Goal: Information Seeking & Learning: Learn about a topic

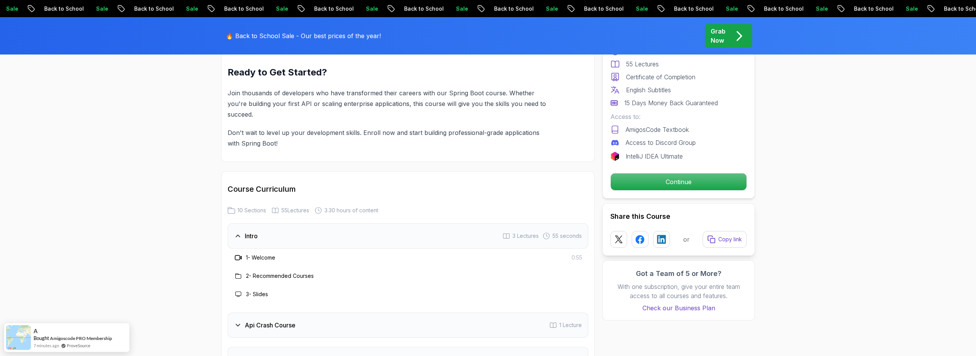
scroll to position [1109, 0]
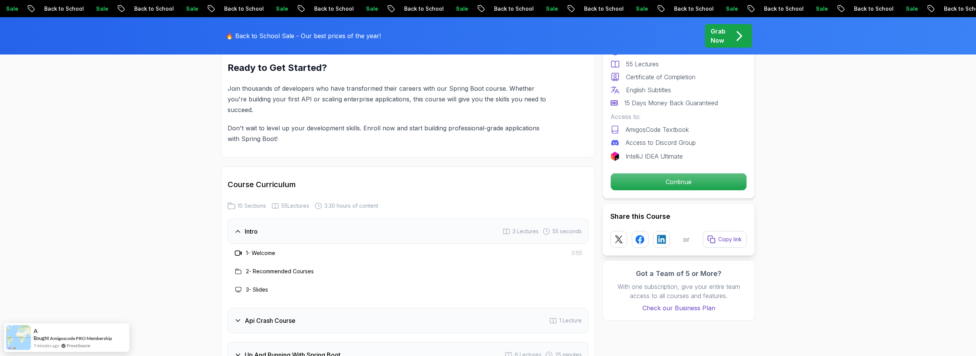
click at [246, 219] on div "Intro 3 Lectures 55 seconds" at bounding box center [408, 231] width 361 height 25
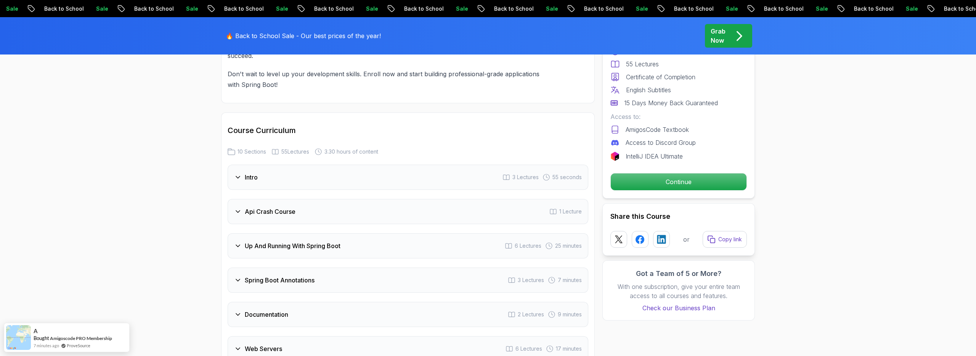
scroll to position [1168, 0]
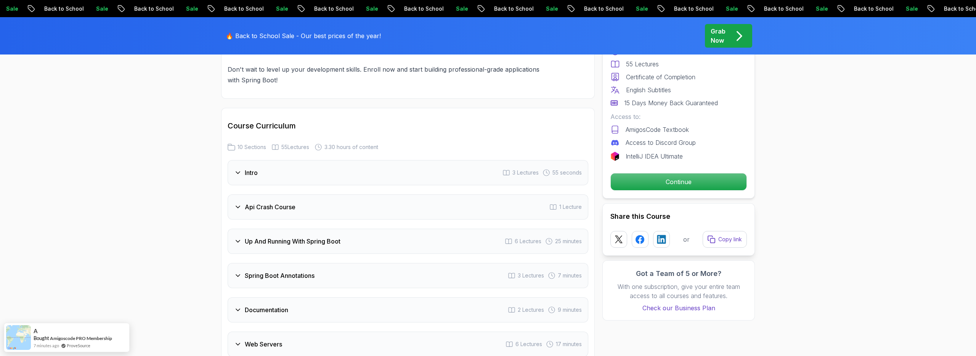
click at [252, 203] on h3 "Api Crash Course" at bounding box center [270, 207] width 51 height 9
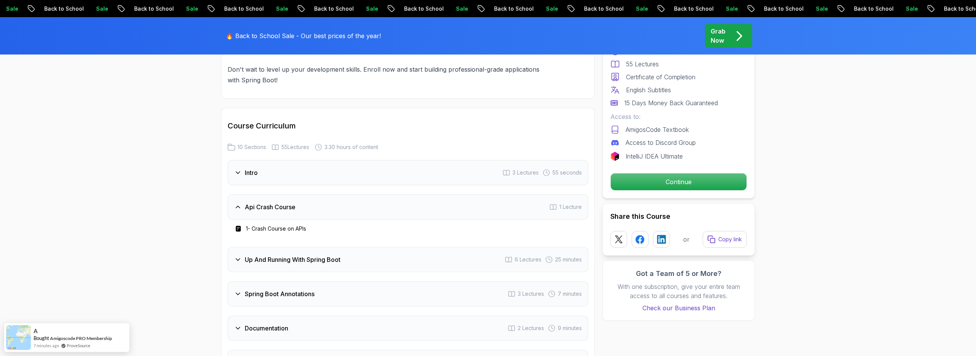
click at [252, 203] on h3 "Api Crash Course" at bounding box center [270, 207] width 51 height 9
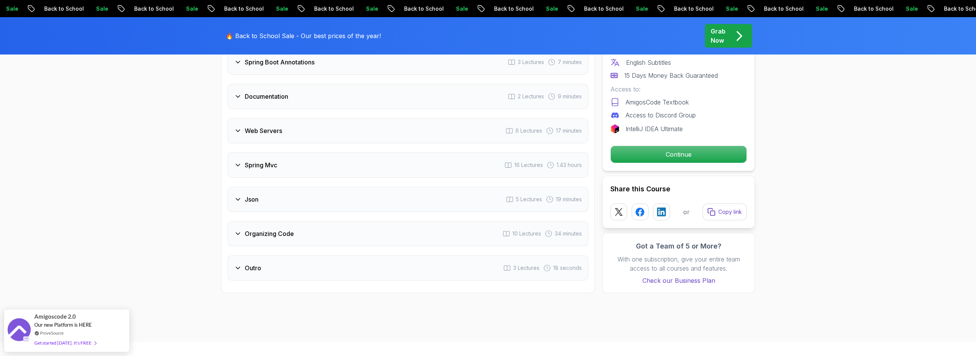
scroll to position [1382, 0]
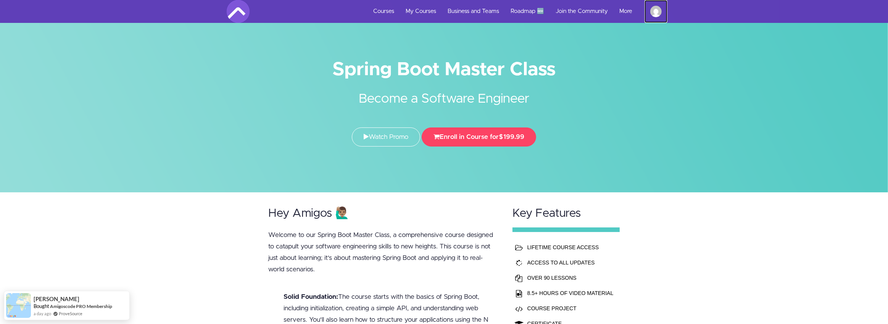
click at [656, 9] on img at bounding box center [655, 11] width 11 height 11
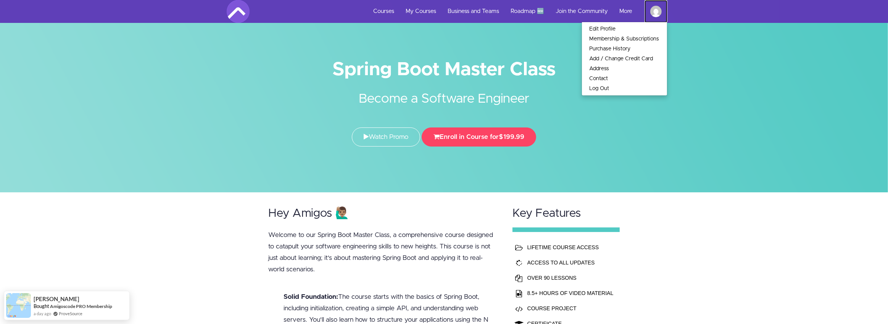
click at [656, 9] on img at bounding box center [655, 11] width 11 height 11
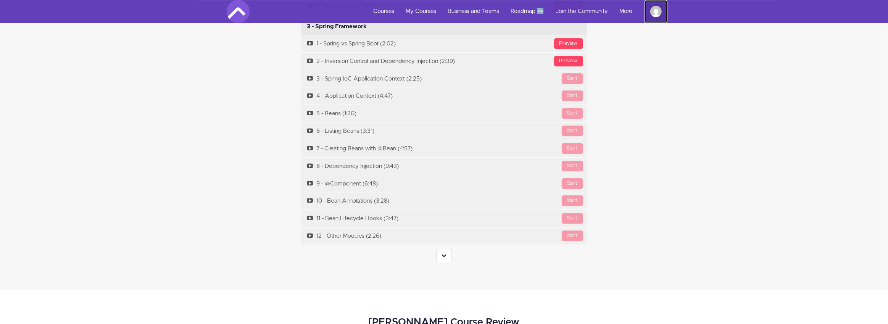
scroll to position [2715, 0]
click at [443, 252] on icon at bounding box center [443, 254] width 5 height 5
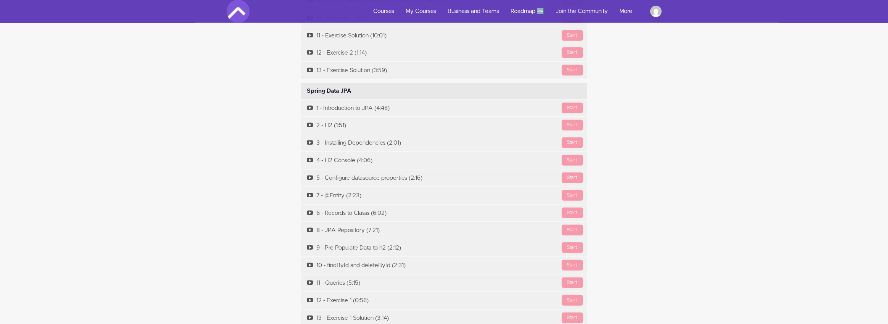
scroll to position [4141, 0]
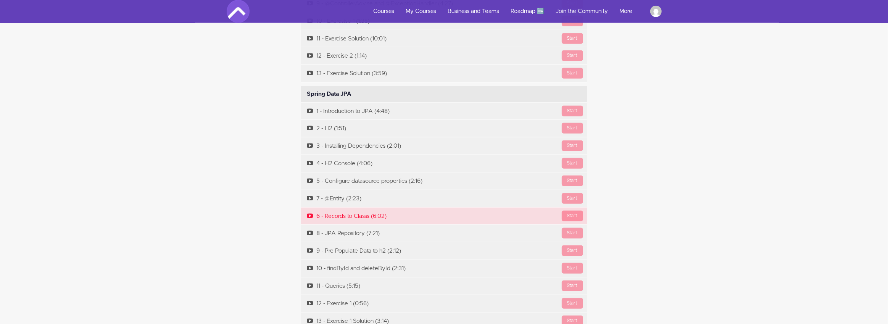
drag, startPoint x: 289, startPoint y: 77, endPoint x: 372, endPoint y: 191, distance: 140.8
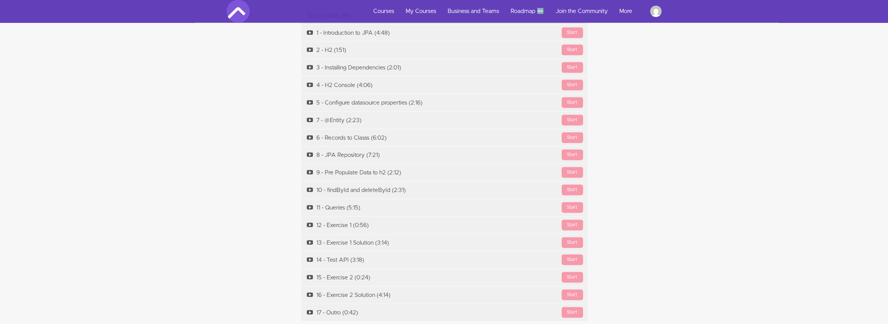
scroll to position [4225, 0]
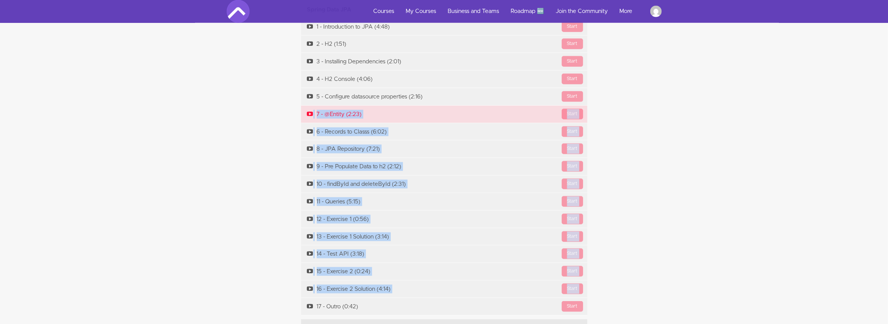
drag, startPoint x: 289, startPoint y: 289, endPoint x: 375, endPoint y: 90, distance: 216.3
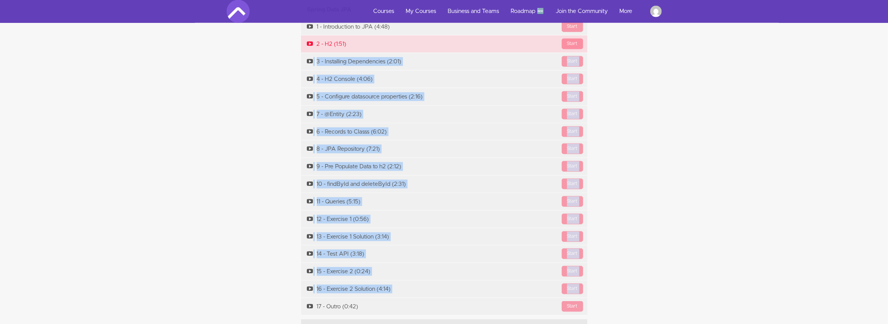
drag, startPoint x: 281, startPoint y: 290, endPoint x: 356, endPoint y: 34, distance: 266.5
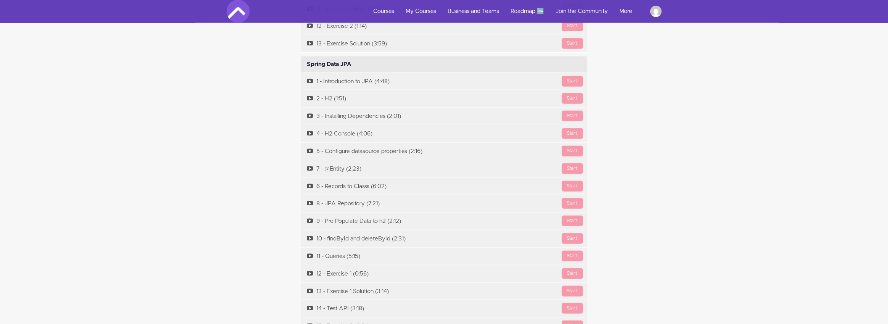
scroll to position [4172, 0]
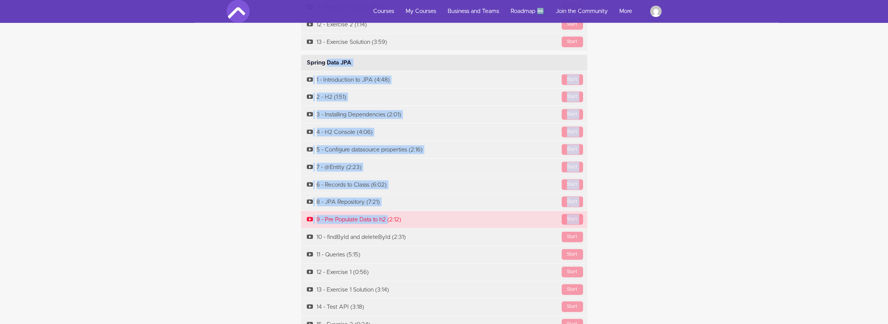
drag, startPoint x: 292, startPoint y: 44, endPoint x: 379, endPoint y: 207, distance: 184.1
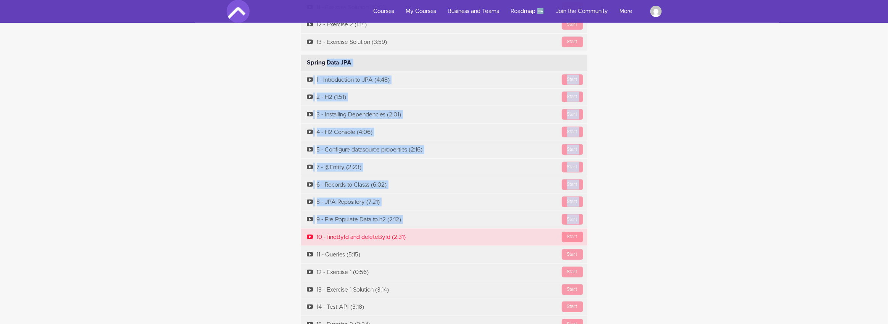
drag, startPoint x: 288, startPoint y: 42, endPoint x: 358, endPoint y: 212, distance: 183.5
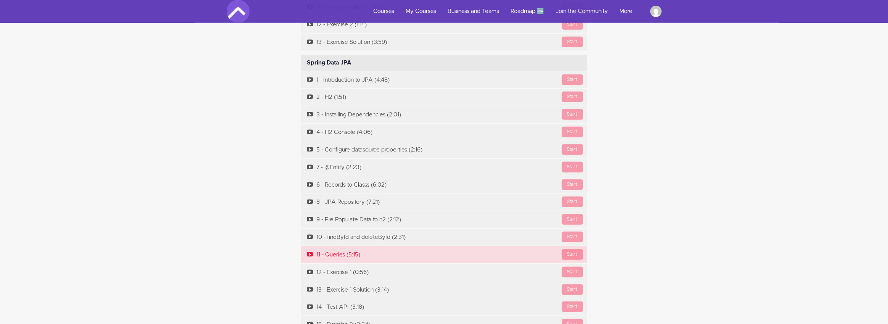
drag, startPoint x: 282, startPoint y: 43, endPoint x: 415, endPoint y: 242, distance: 239.6
copy div "Spring Data JPA Available in days days after you enroll Start 1 - Introduction …"
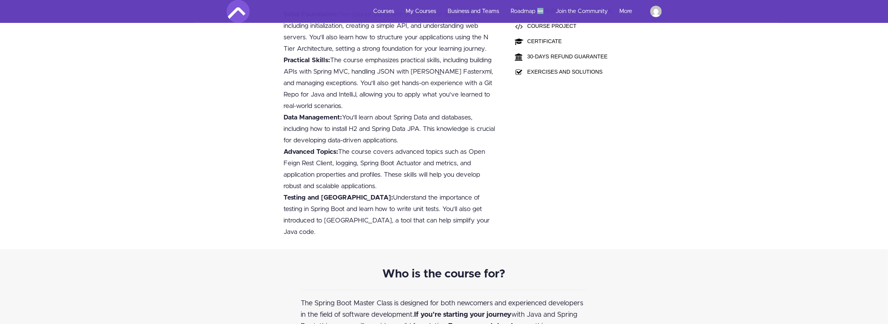
scroll to position [0, 0]
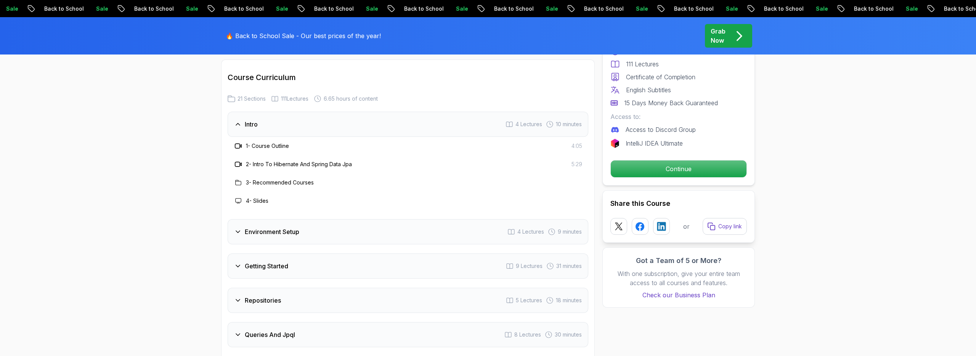
scroll to position [919, 0]
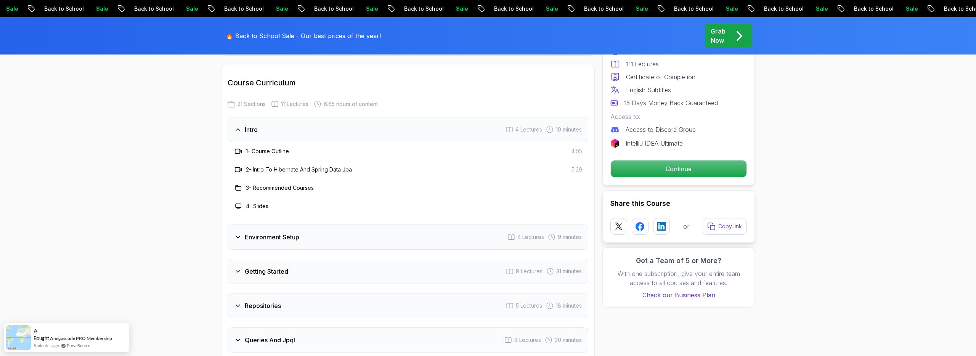
click at [302, 124] on div "Intro 4 Lectures 10 minutes" at bounding box center [408, 129] width 361 height 25
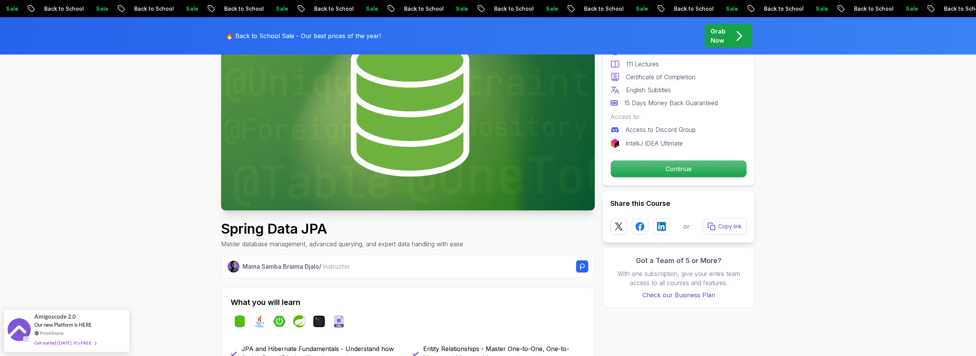
scroll to position [87, 0]
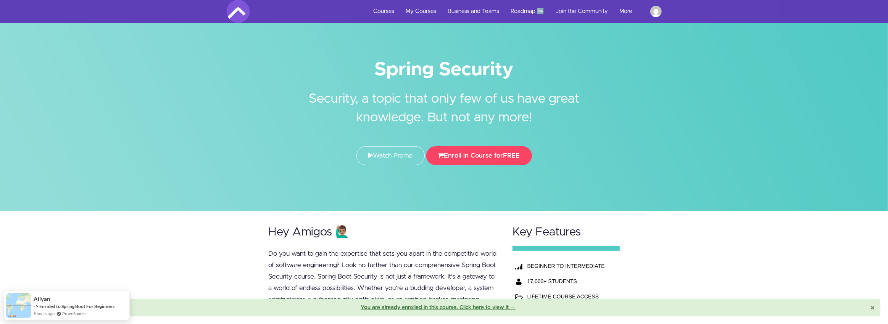
click at [873, 309] on span "×" at bounding box center [872, 308] width 4 height 8
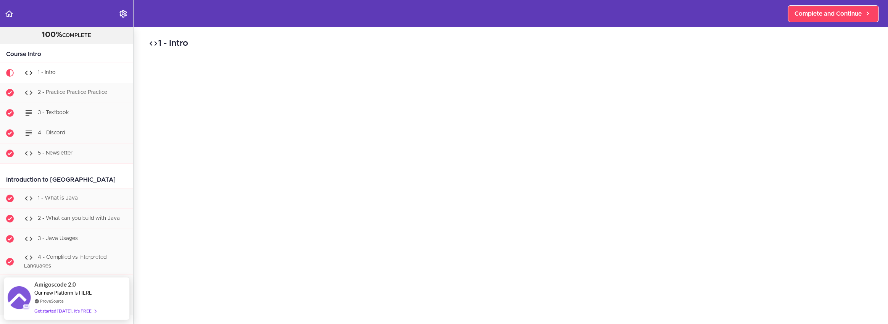
scroll to position [34, 0]
click at [62, 71] on div "1 - Intro" at bounding box center [76, 72] width 113 height 17
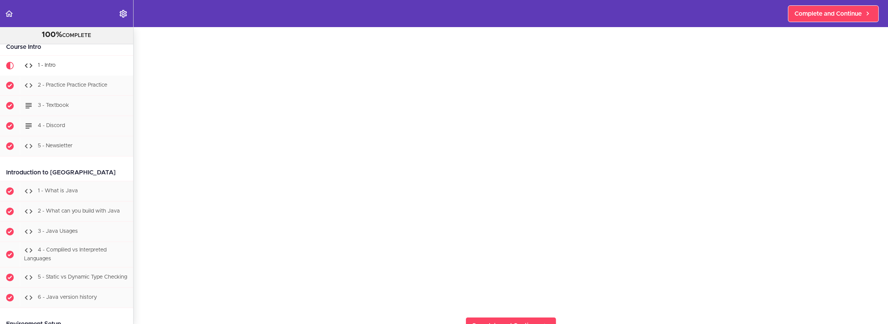
scroll to position [168, 0]
click at [127, 13] on icon "Settings Menu" at bounding box center [123, 13] width 9 height 9
click at [182, 37] on label "menuitem" at bounding box center [181, 36] width 13 height 7
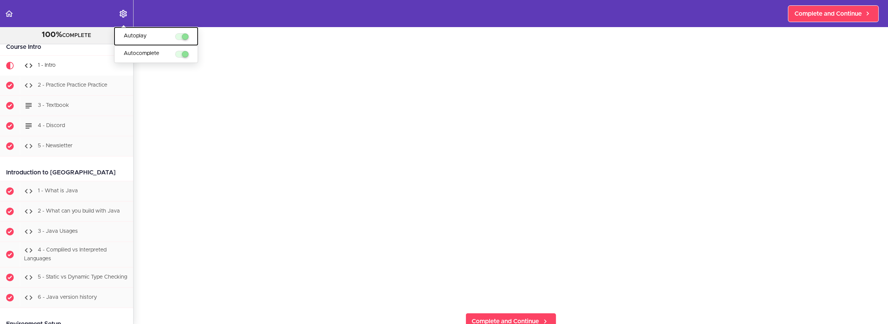
click at [180, 37] on input "Autoplay" at bounding box center [177, 37] width 5 height 5
click at [182, 37] on label "menuitem" at bounding box center [181, 36] width 13 height 7
click at [180, 37] on input "Autoplay" at bounding box center [177, 37] width 5 height 5
checkbox input "true"
click at [98, 87] on span "2 - Practice Practice Practice" at bounding box center [72, 84] width 69 height 5
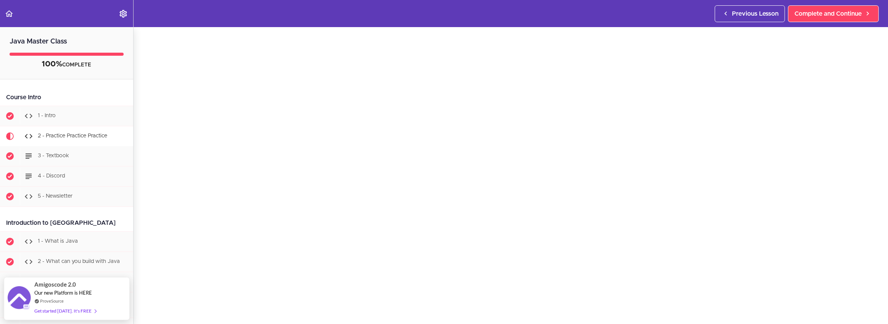
scroll to position [97, 0]
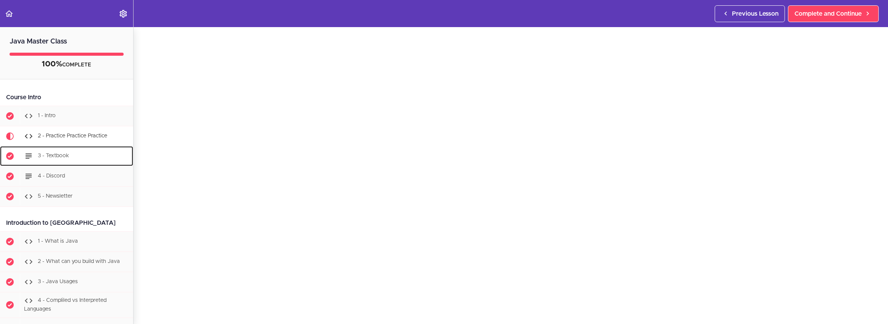
click at [106, 148] on div "3 - Textbook" at bounding box center [76, 156] width 113 height 17
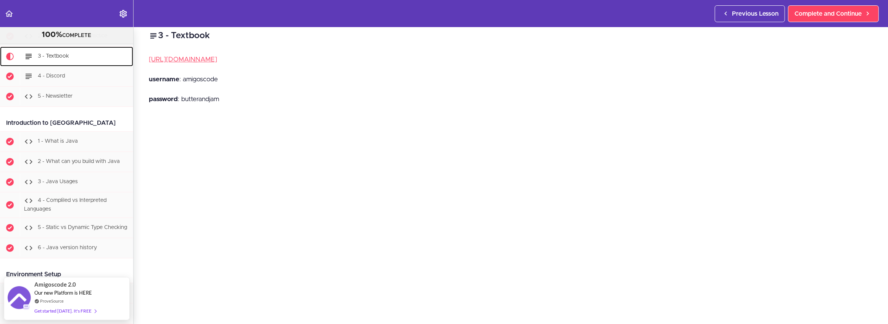
scroll to position [20, 0]
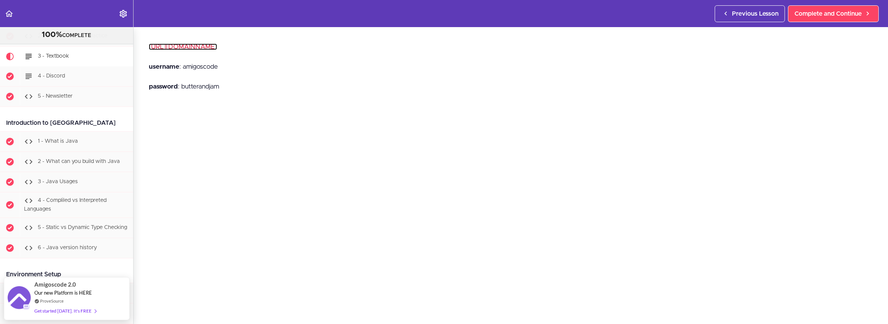
click at [217, 48] on link "[URL][DOMAIN_NAME]" at bounding box center [183, 46] width 68 height 6
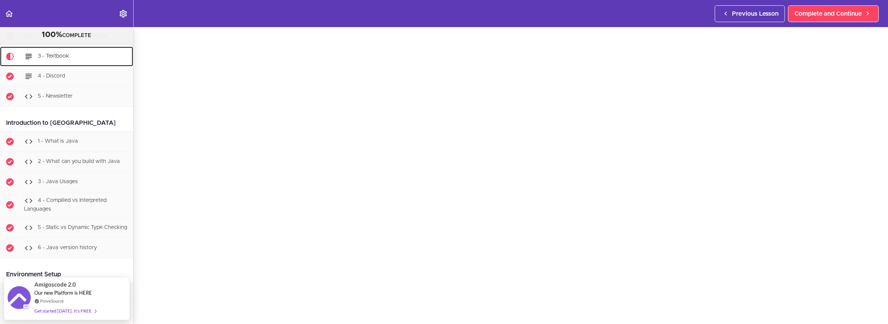
click at [45, 56] on span "3 - Textbook" at bounding box center [53, 55] width 31 height 5
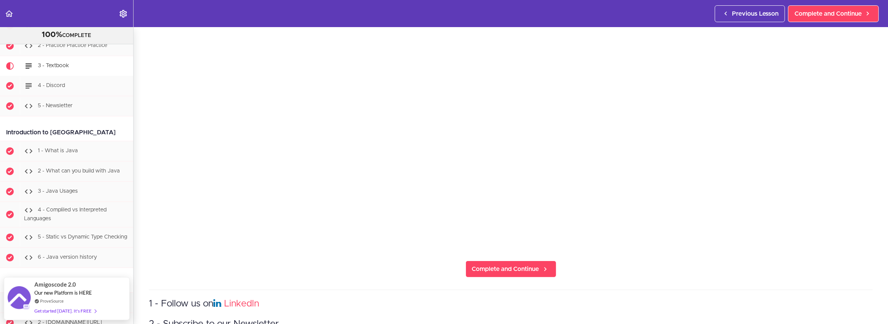
scroll to position [320, 0]
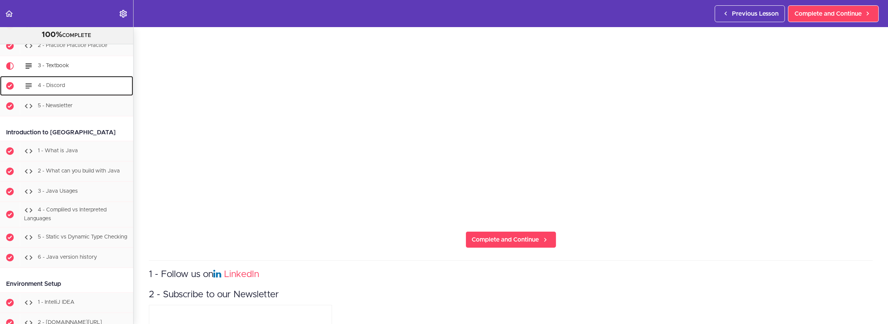
click at [73, 81] on div "4 - Discord" at bounding box center [76, 85] width 113 height 17
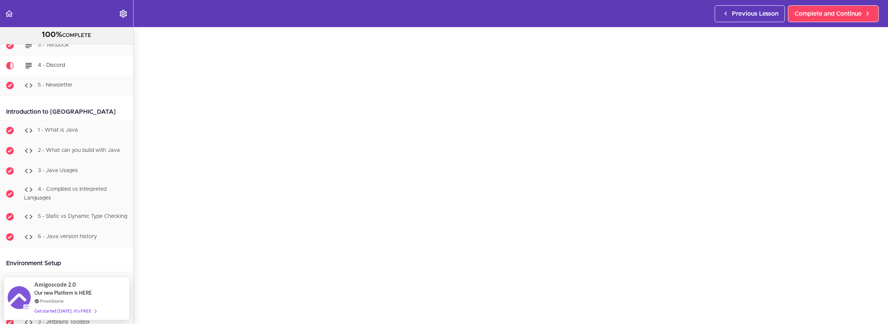
scroll to position [239, 0]
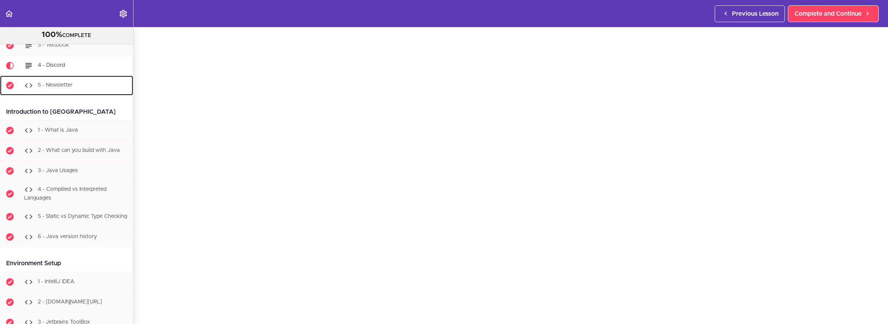
click at [83, 80] on div "5 - Newsletter" at bounding box center [76, 85] width 113 height 17
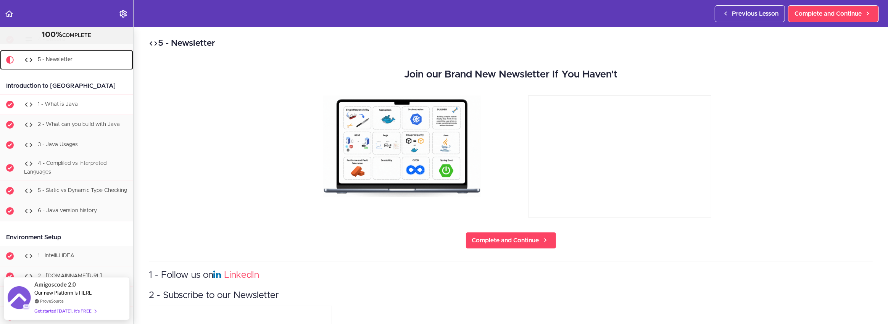
scroll to position [129, 0]
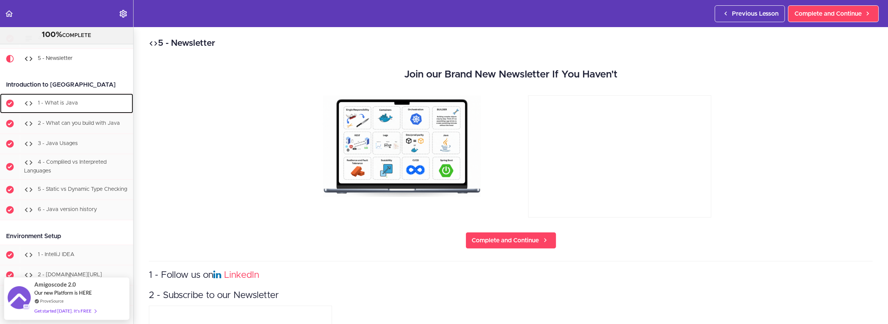
click at [81, 105] on div "1 - What is Java" at bounding box center [76, 103] width 113 height 17
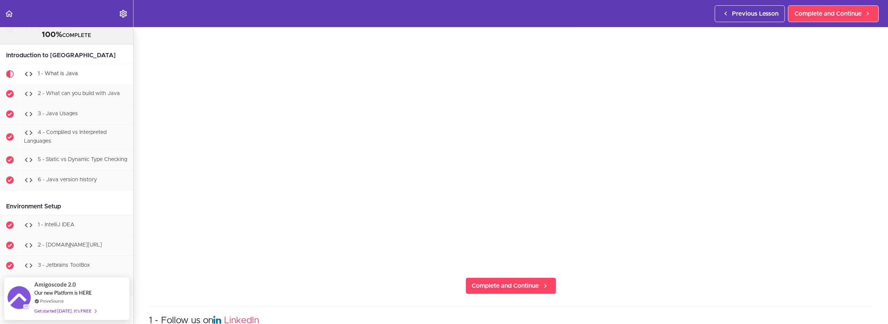
scroll to position [233, 0]
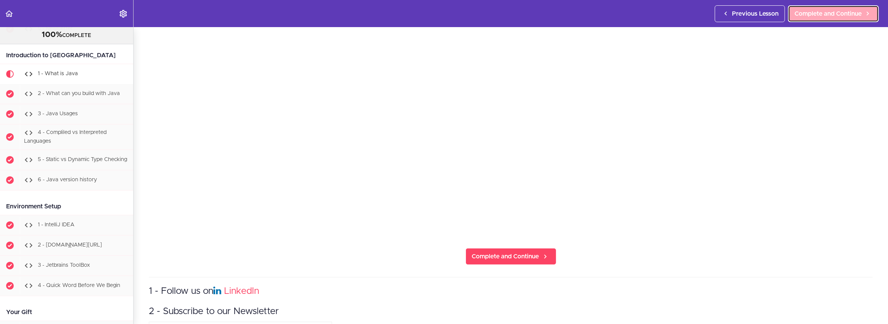
click at [840, 16] on span "Complete and Continue" at bounding box center [827, 13] width 67 height 9
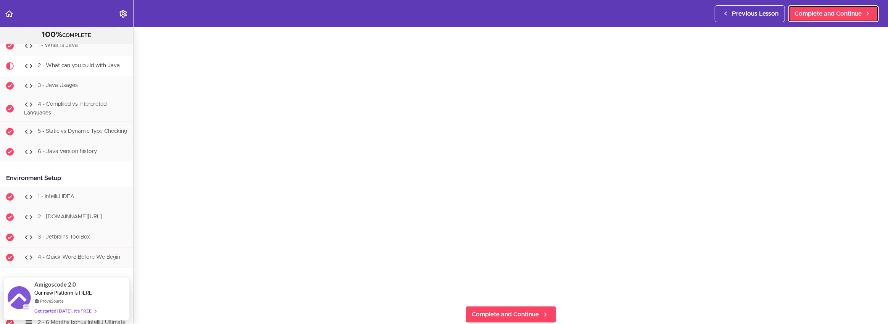
scroll to position [174, 0]
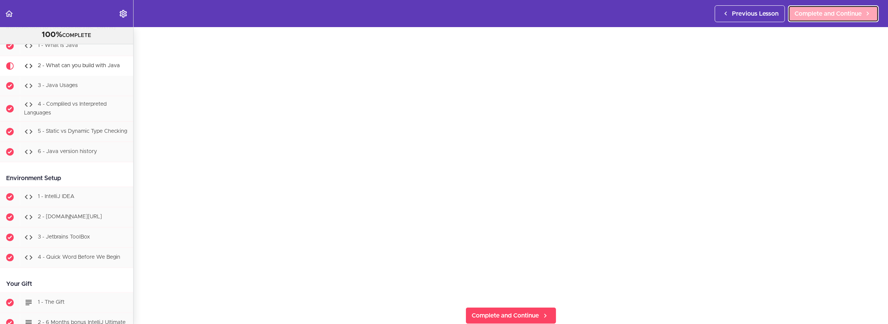
click at [836, 12] on span "Complete and Continue" at bounding box center [827, 13] width 67 height 9
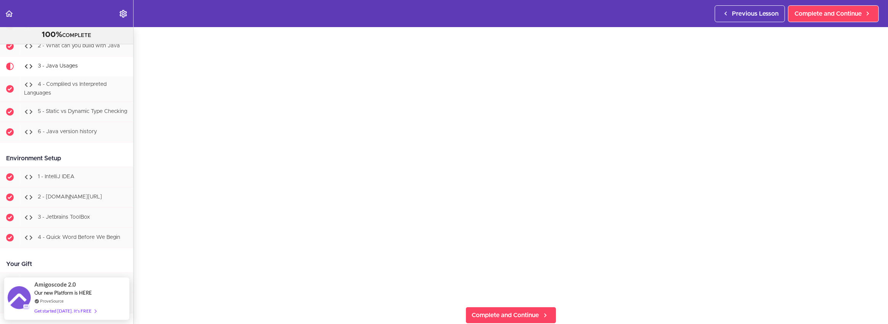
scroll to position [172, 0]
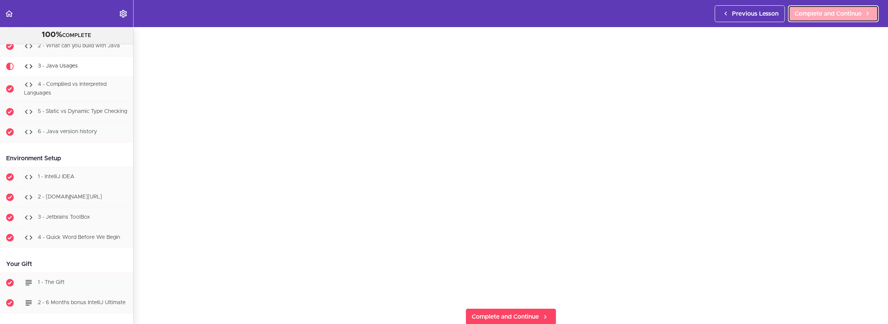
click at [824, 8] on link "Complete and Continue" at bounding box center [833, 13] width 91 height 17
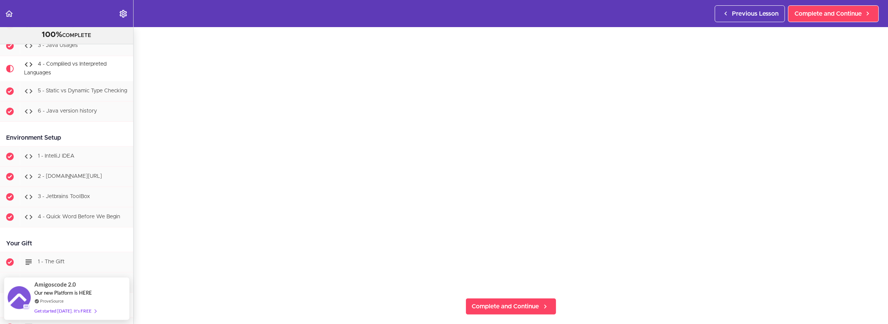
scroll to position [187, 0]
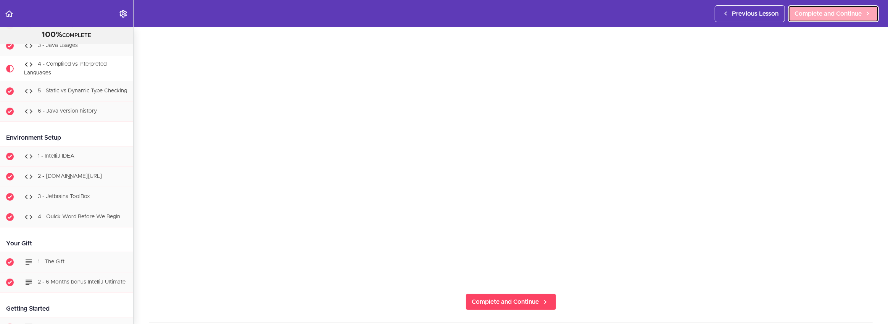
click at [821, 18] on link "Complete and Continue" at bounding box center [833, 13] width 91 height 17
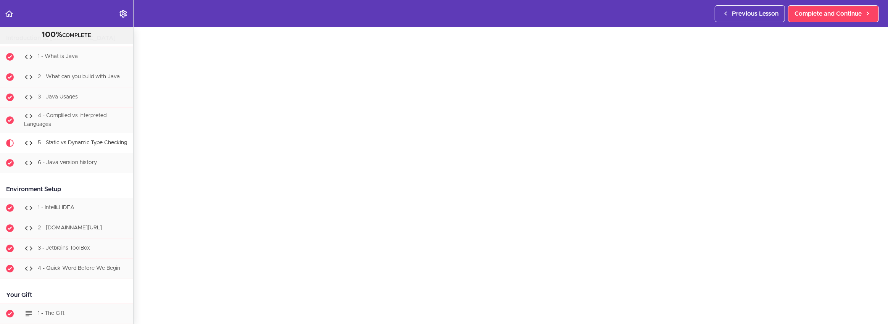
scroll to position [165, 0]
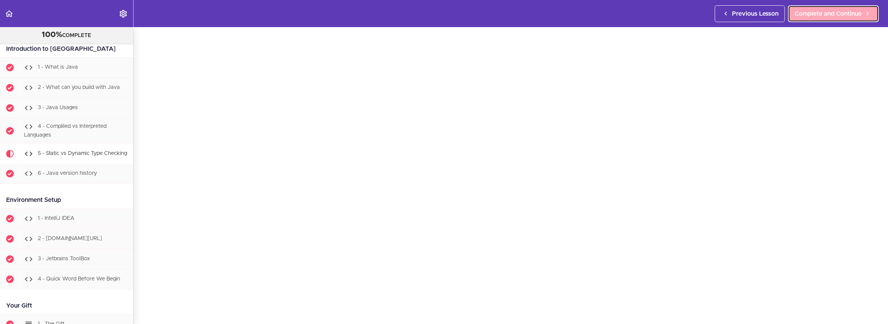
click at [852, 21] on link "Complete and Continue" at bounding box center [833, 13] width 91 height 17
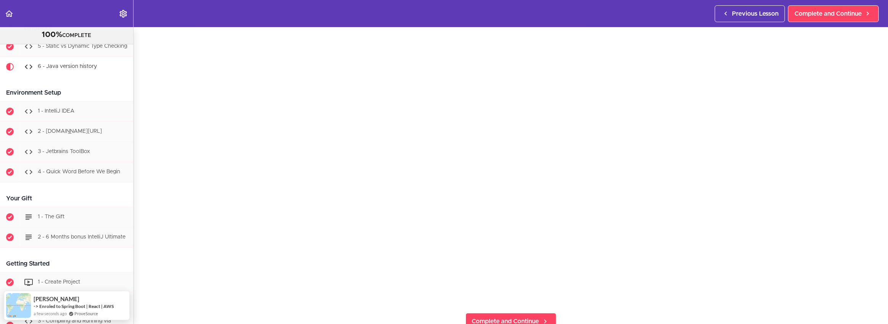
scroll to position [172, 0]
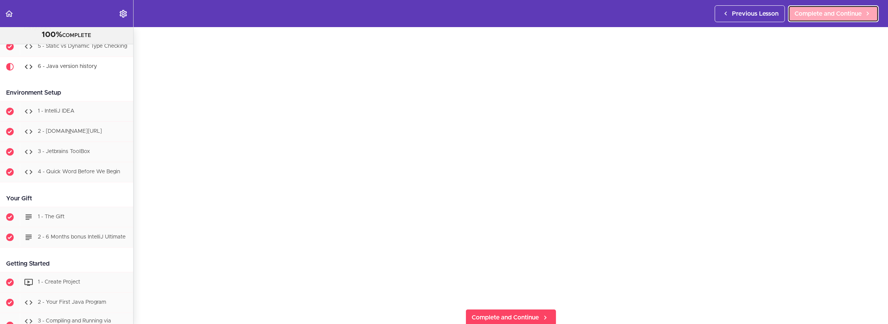
click at [850, 8] on link "Complete and Continue" at bounding box center [833, 13] width 91 height 17
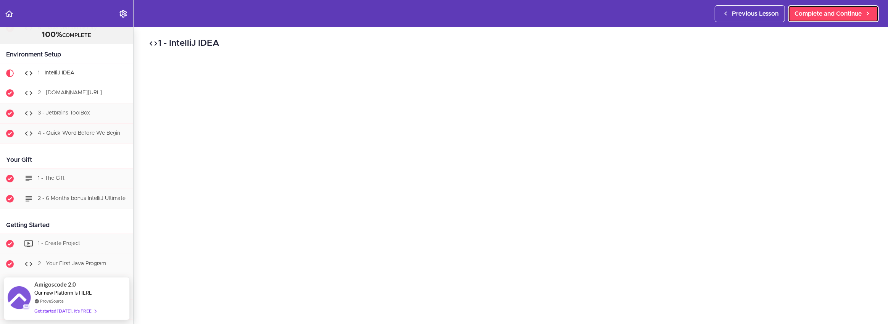
scroll to position [307, 0]
